Goal: Communication & Community: Answer question/provide support

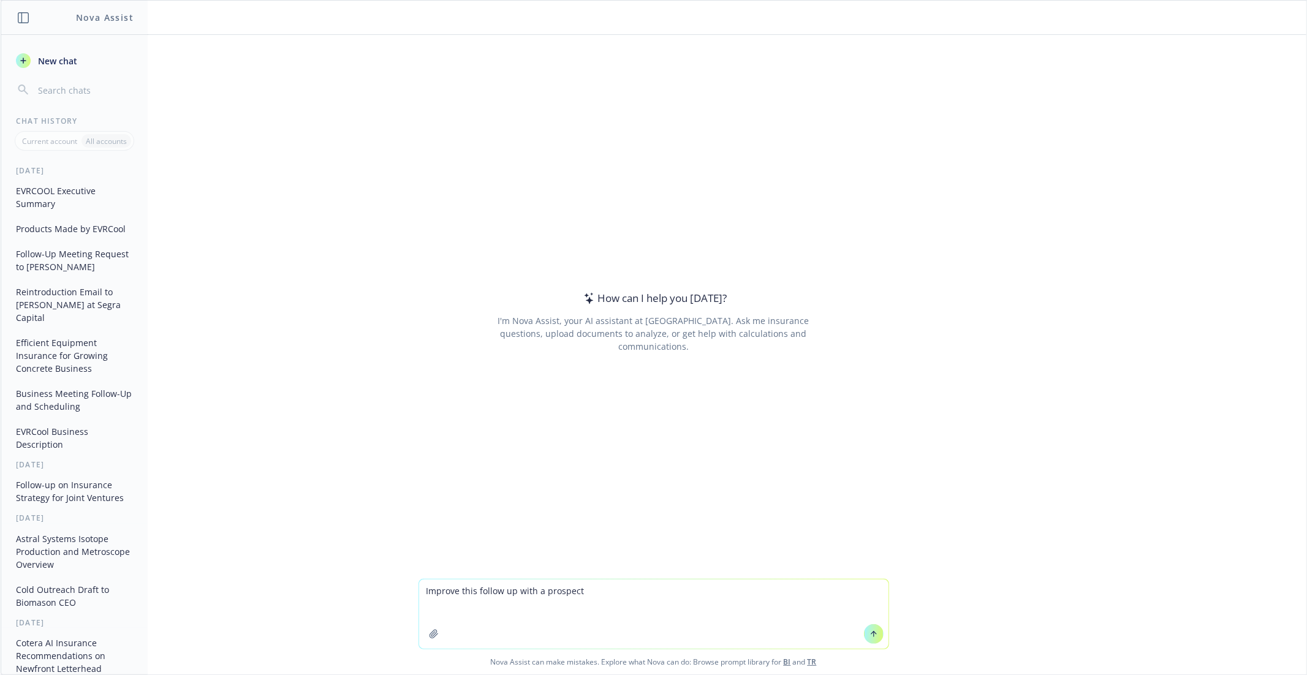
paste textarea "Lo Ipsumdol, S amet cons adip elit se doe te i utlabor etdol! Ma aliqua enim ad…"
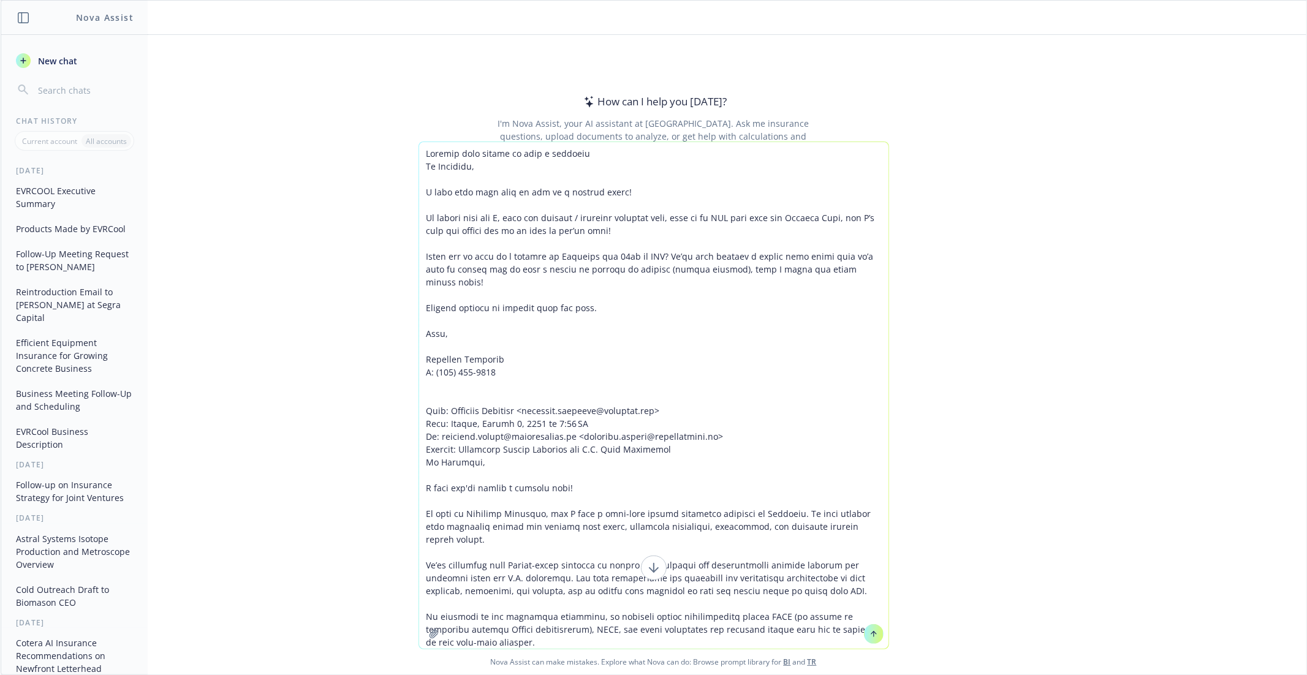
click at [593, 159] on textarea at bounding box center [654, 395] width 470 height 507
type textarea "Loremip dolo sitame co adip e seddoeiu Te Incididu, U labo etdo magn aliq en ad…"
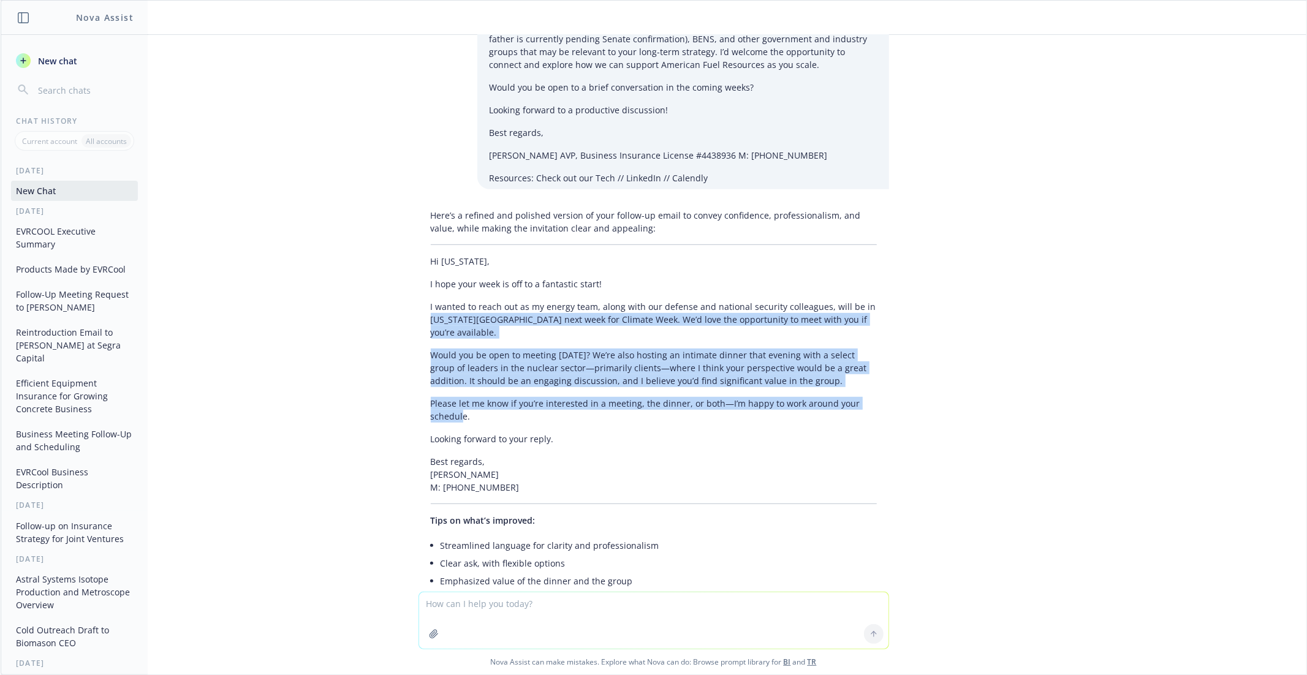
scroll to position [512, 0]
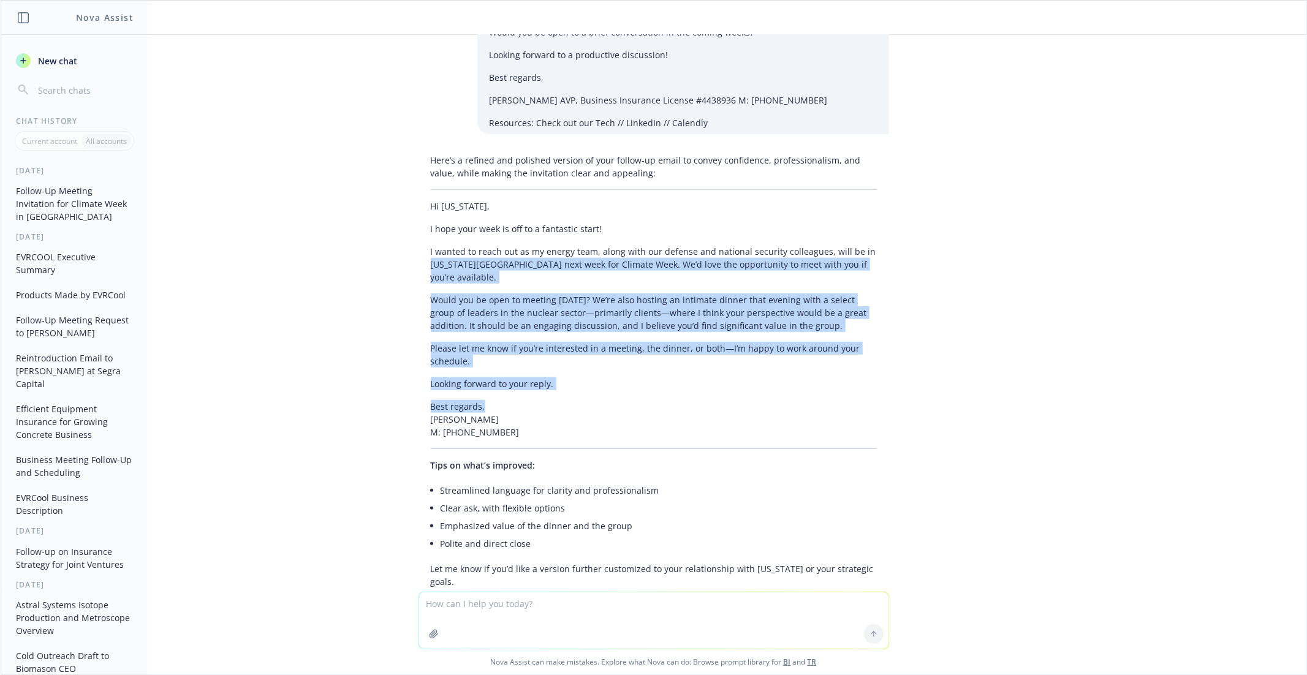
drag, startPoint x: 432, startPoint y: 264, endPoint x: 506, endPoint y: 367, distance: 126.9
click at [506, 367] on div "Here’s a refined and polished version of your follow-up email to convey confide…" at bounding box center [654, 371] width 471 height 444
click at [506, 400] on p "Best regards, [PERSON_NAME] M: [PHONE_NUMBER]" at bounding box center [654, 419] width 446 height 39
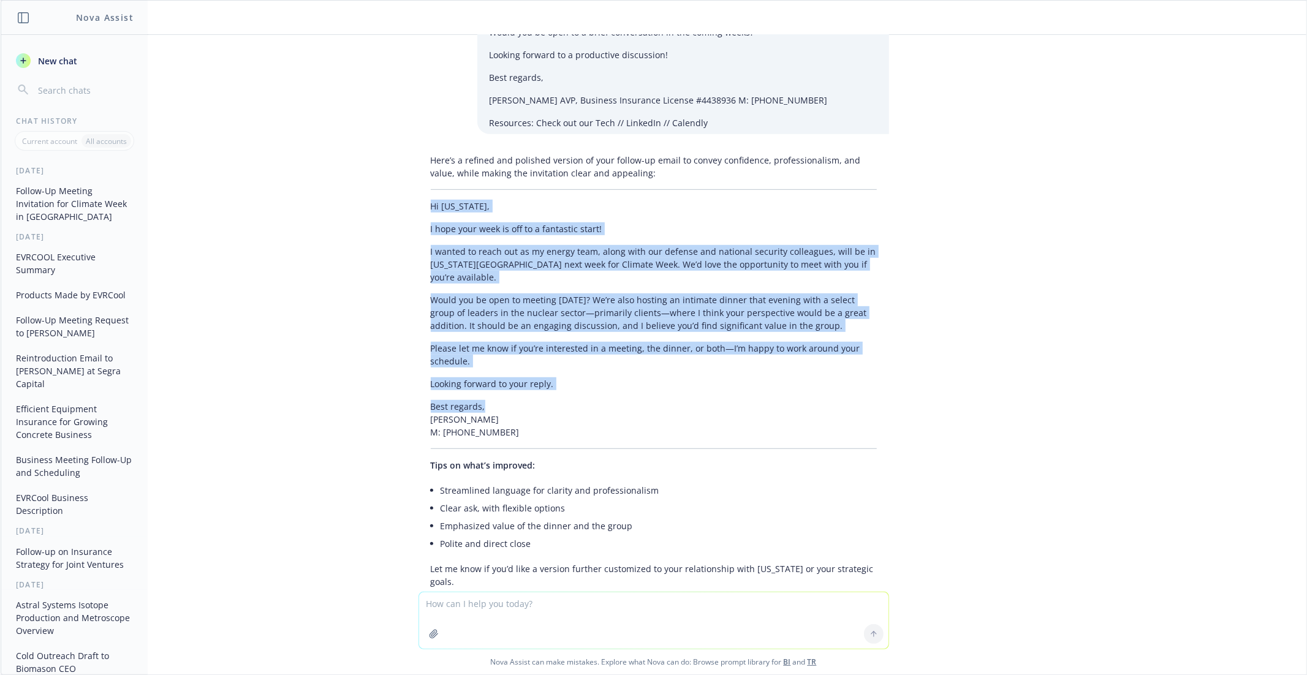
drag, startPoint x: 492, startPoint y: 367, endPoint x: 422, endPoint y: 177, distance: 202.1
click at [422, 177] on div "Here’s a refined and polished version of your follow-up email to convey confide…" at bounding box center [654, 371] width 471 height 444
copy div "Hi [US_STATE], I hope your week is off to a fantastic start! I wanted to reach …"
